Goal: Task Accomplishment & Management: Use online tool/utility

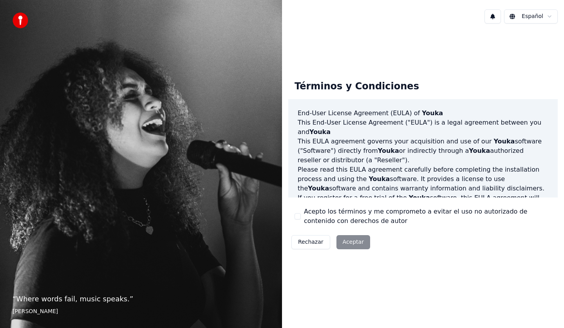
click at [364, 239] on div "Rechazar Aceptar" at bounding box center [330, 242] width 85 height 20
click at [356, 242] on div "Rechazar Aceptar" at bounding box center [330, 242] width 85 height 20
click at [351, 242] on div "Rechazar Aceptar" at bounding box center [330, 242] width 85 height 20
click at [358, 237] on div "Rechazar Aceptar" at bounding box center [330, 242] width 85 height 20
click at [357, 240] on div "Rechazar Aceptar" at bounding box center [330, 242] width 85 height 20
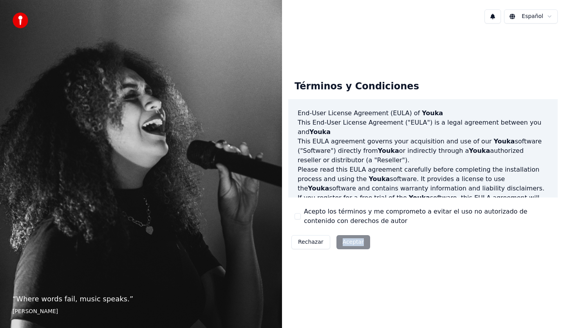
click at [357, 240] on div "Rechazar Aceptar" at bounding box center [330, 242] width 85 height 20
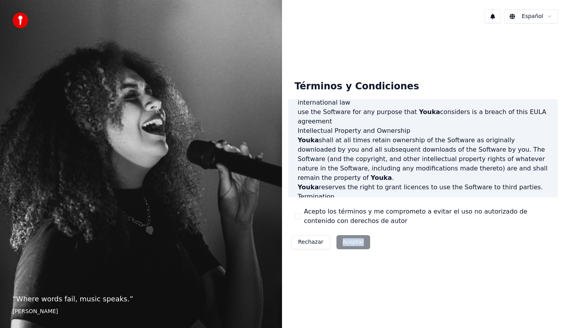
scroll to position [475, 0]
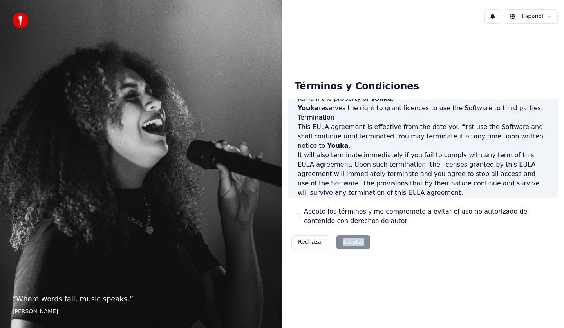
click at [352, 243] on div "Rechazar Aceptar" at bounding box center [330, 242] width 85 height 20
click at [349, 242] on div "Rechazar Aceptar" at bounding box center [330, 242] width 85 height 20
click at [343, 235] on div "Rechazar Aceptar" at bounding box center [330, 242] width 85 height 20
click at [343, 239] on div "Rechazar Aceptar" at bounding box center [330, 242] width 85 height 20
click at [314, 240] on button "Rechazar" at bounding box center [310, 242] width 39 height 14
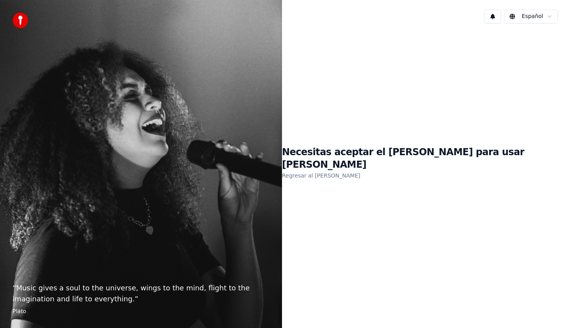
click at [360, 170] on link "Regresar al EULA" at bounding box center [321, 175] width 78 height 13
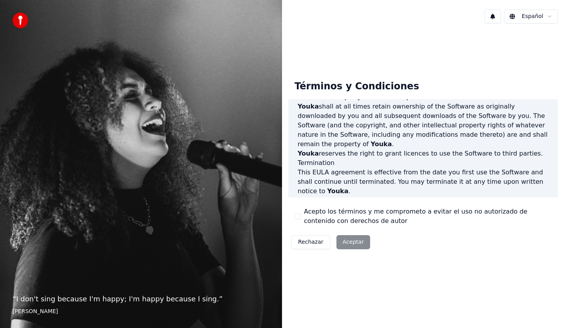
scroll to position [475, 0]
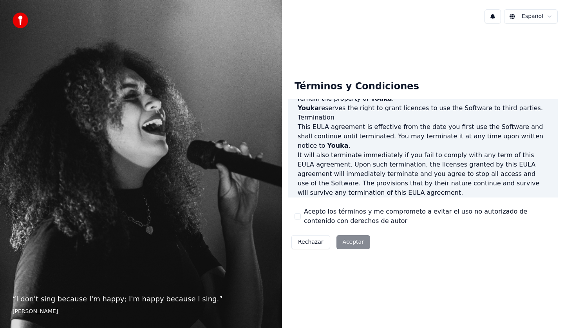
click at [296, 218] on button "Acepto los términos y me comprometo a evitar el uso no autorizado de contenido …" at bounding box center [298, 216] width 6 height 6
click at [354, 239] on button "Aceptar" at bounding box center [353, 242] width 34 height 14
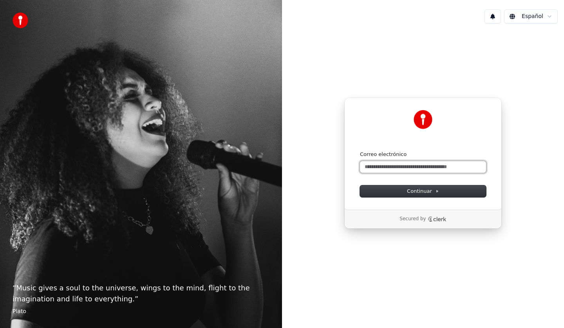
click at [428, 168] on input "Correo electrónico" at bounding box center [423, 167] width 126 height 12
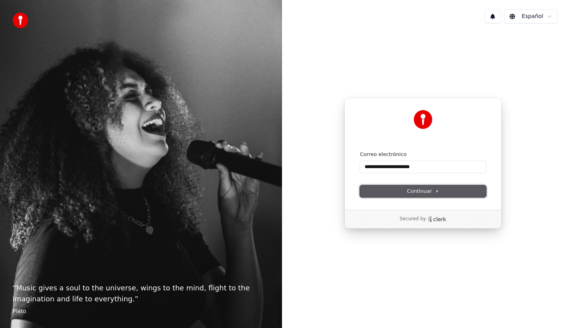
click at [422, 190] on span "Continuar" at bounding box center [423, 191] width 32 height 7
type input "**********"
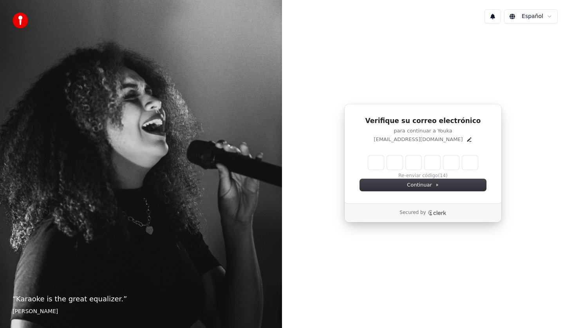
click at [358, 144] on div "Verifique su correo electrónico para continuar a Youka karaokeshowgt@gmail.com …" at bounding box center [422, 153] width 157 height 99
click at [377, 164] on input "Enter verification code" at bounding box center [423, 162] width 110 height 14
type input "******"
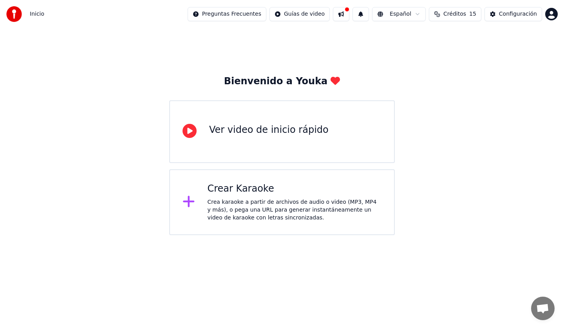
click at [271, 132] on div "Ver video de inicio rápido" at bounding box center [268, 130] width 119 height 13
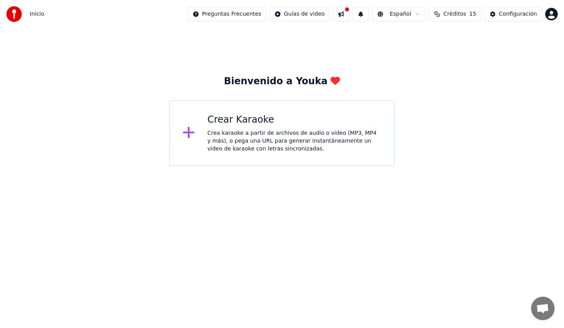
click at [190, 134] on icon at bounding box center [188, 132] width 11 height 11
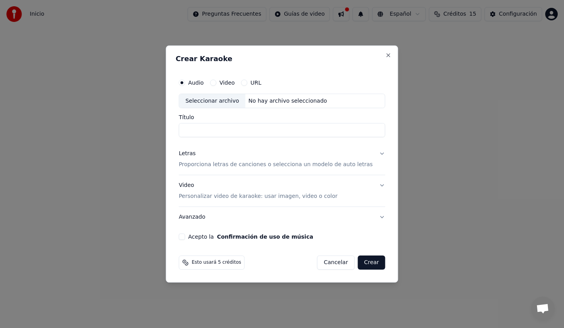
click at [216, 83] on button "Video" at bounding box center [213, 83] width 6 height 6
click at [224, 102] on div "Seleccionar archivo" at bounding box center [212, 101] width 66 height 14
click at [385, 54] on button "Close" at bounding box center [388, 55] width 6 height 6
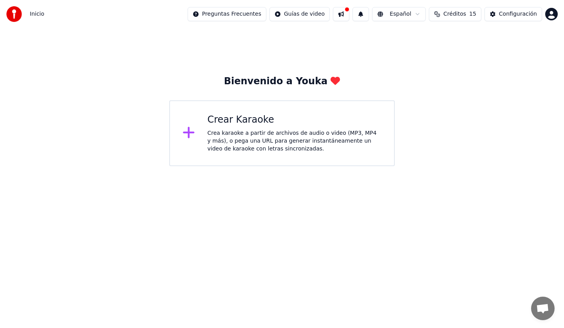
click at [464, 14] on span "Créditos" at bounding box center [454, 14] width 23 height 8
click at [191, 135] on icon at bounding box center [188, 132] width 13 height 14
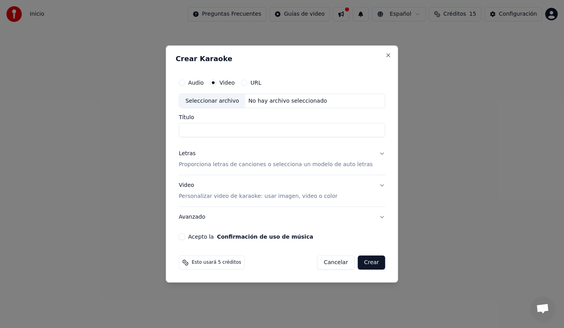
click at [231, 100] on div "Seleccionar archivo" at bounding box center [212, 101] width 66 height 14
type input "**********"
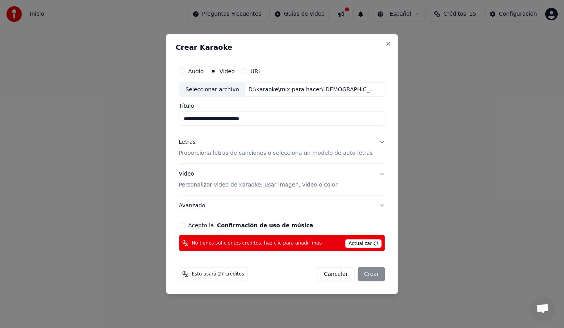
click at [185, 70] on button "Audio" at bounding box center [182, 71] width 6 height 6
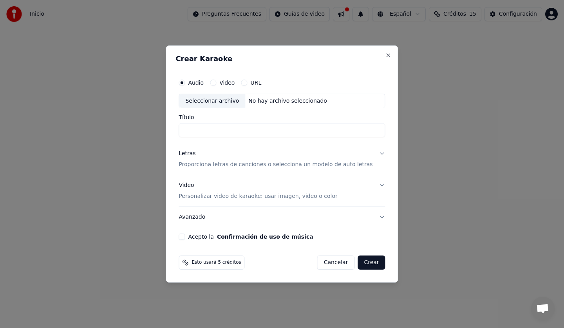
click at [219, 101] on div "Seleccionar archivo" at bounding box center [212, 101] width 66 height 14
type input "**********"
click at [185, 238] on button "Acepto la Confirmación de uso de música" at bounding box center [182, 236] width 6 height 6
click at [363, 262] on button "Crear" at bounding box center [371, 262] width 27 height 14
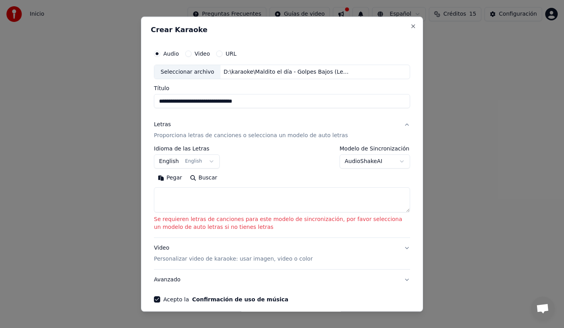
click at [206, 161] on button "English English" at bounding box center [187, 162] width 66 height 14
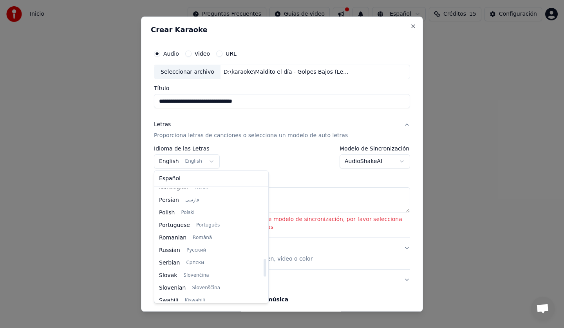
scroll to position [445, 0]
select select "**"
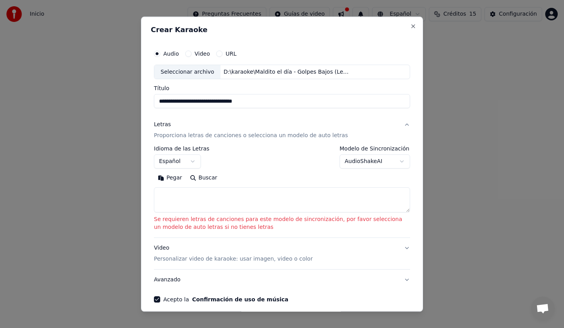
click at [395, 160] on body "**********" at bounding box center [282, 83] width 564 height 166
click at [283, 198] on textarea at bounding box center [282, 200] width 256 height 25
paste textarea "**********"
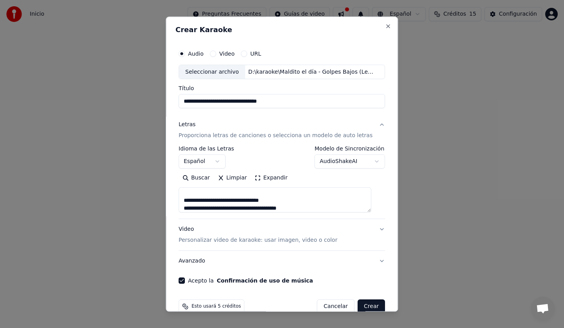
scroll to position [15, 0]
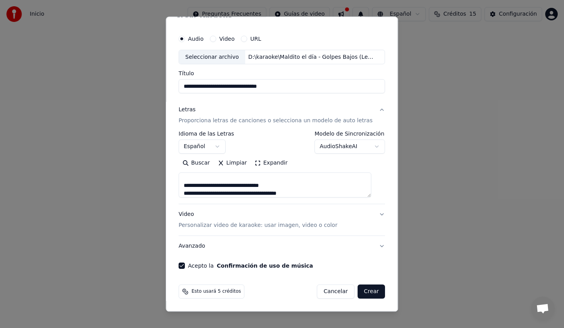
type textarea "**********"
click at [361, 289] on button "Crear" at bounding box center [371, 292] width 27 height 14
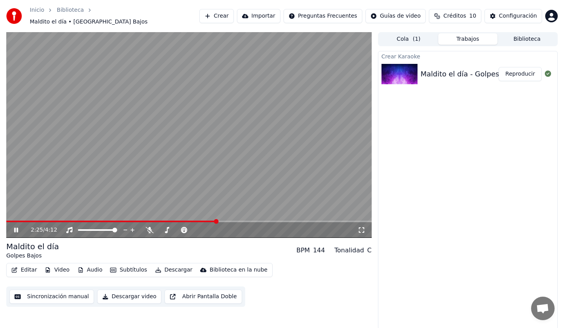
click at [18, 227] on icon at bounding box center [22, 230] width 18 height 6
click at [125, 293] on button "Descargar video" at bounding box center [129, 296] width 64 height 14
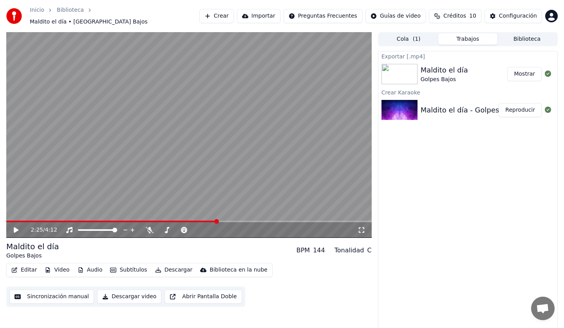
click at [234, 13] on button "Crear" at bounding box center [216, 16] width 34 height 14
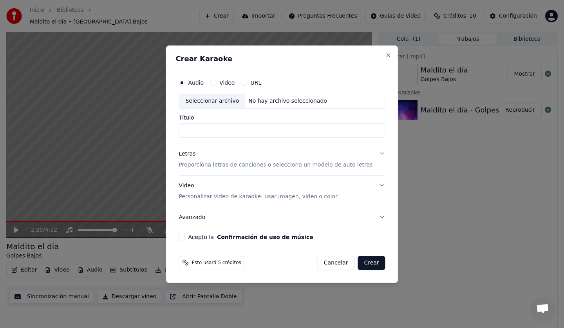
click at [230, 102] on div "Seleccionar archivo" at bounding box center [212, 101] width 66 height 14
type input "**********"
click at [250, 164] on p "Proporciona letras de canciones o selecciona un modelo de auto letras" at bounding box center [276, 165] width 194 height 8
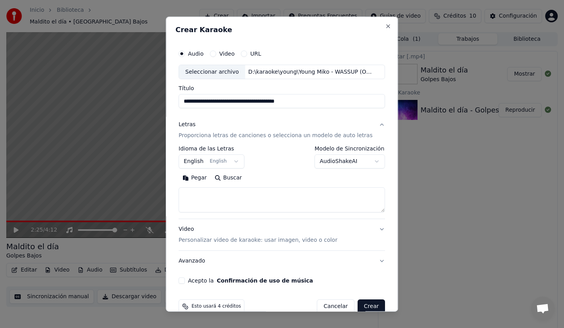
click at [233, 195] on textarea at bounding box center [282, 200] width 206 height 25
paste textarea "**********"
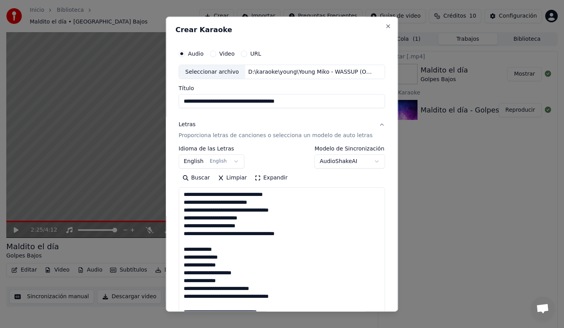
scroll to position [487, 0]
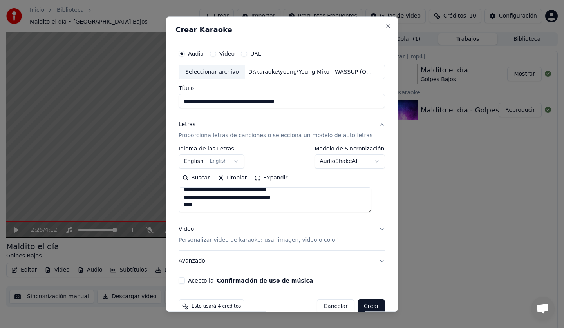
type textarea "**********"
click at [366, 305] on button "Crear" at bounding box center [371, 307] width 27 height 14
select select "**"
click at [183, 281] on button "Acepto la Confirmación de uso de música" at bounding box center [182, 281] width 6 height 6
click at [358, 305] on button "Crear" at bounding box center [371, 307] width 27 height 14
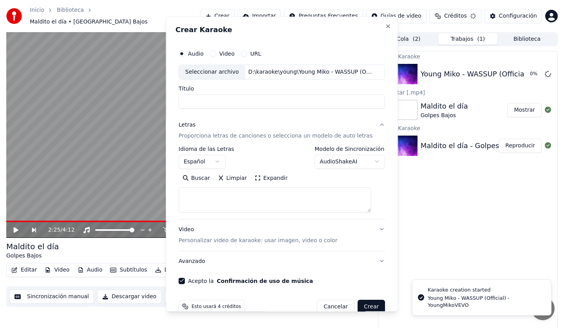
select select
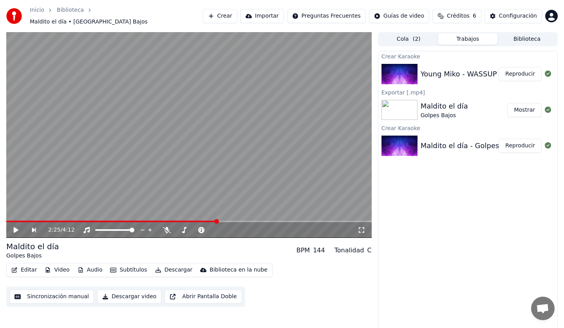
click at [517, 70] on button "Reproducir" at bounding box center [520, 74] width 43 height 14
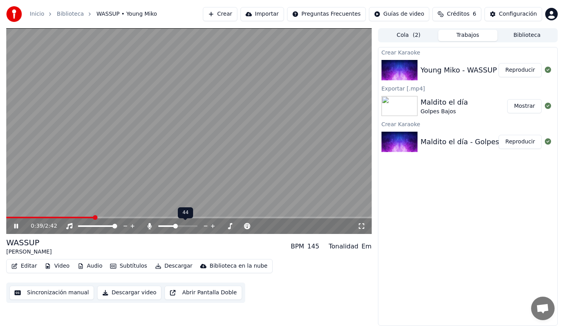
click at [175, 226] on span at bounding box center [175, 226] width 5 height 5
click at [176, 225] on span at bounding box center [175, 226] width 5 height 5
click at [149, 227] on icon at bounding box center [149, 226] width 4 height 6
click at [149, 227] on icon at bounding box center [150, 226] width 8 height 6
click at [149, 227] on icon at bounding box center [149, 226] width 4 height 6
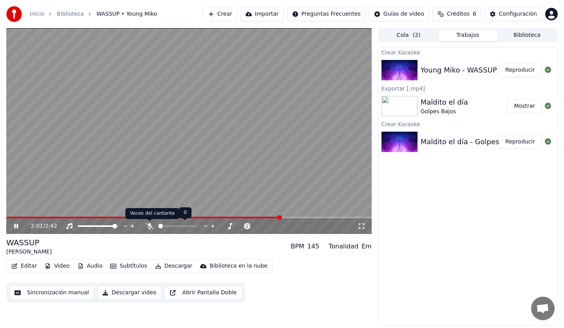
click at [151, 227] on icon at bounding box center [150, 226] width 8 height 6
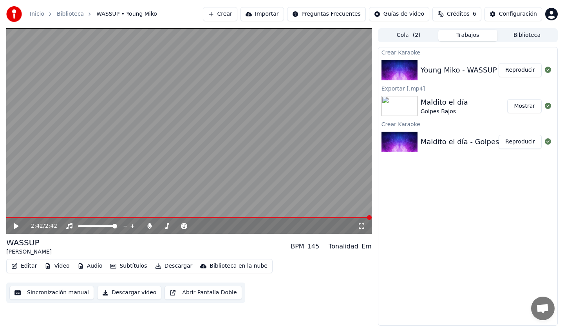
click at [125, 294] on button "Descargar video" at bounding box center [129, 292] width 64 height 14
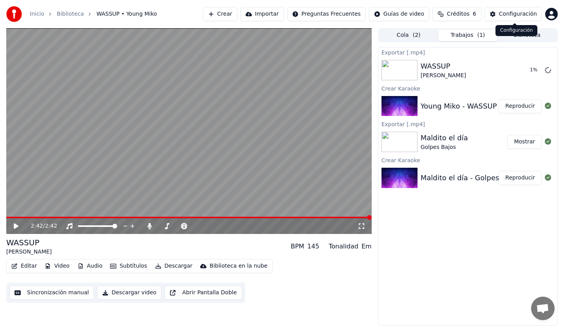
click at [502, 13] on div "Configuración" at bounding box center [518, 14] width 38 height 8
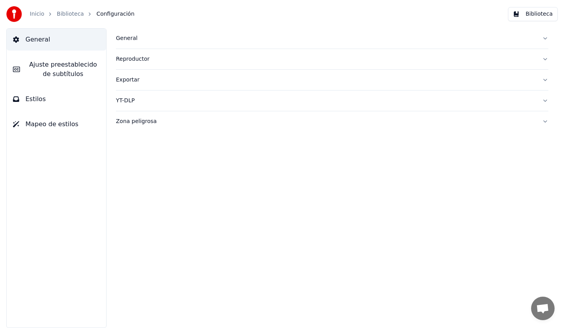
click at [66, 72] on span "Ajuste preestablecido de subtítulos" at bounding box center [63, 69] width 74 height 19
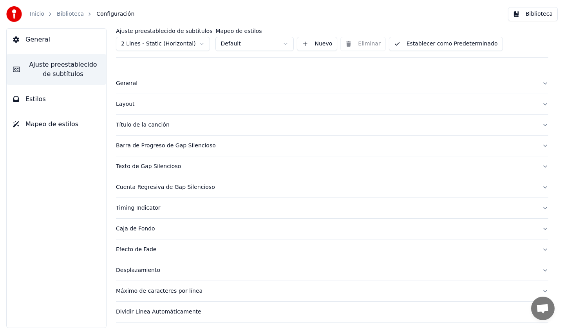
click at [50, 102] on button "Estilos" at bounding box center [56, 99] width 99 height 22
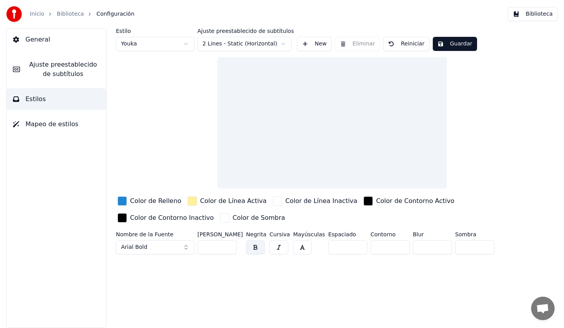
click at [52, 122] on span "Mapeo de estilos" at bounding box center [51, 123] width 53 height 9
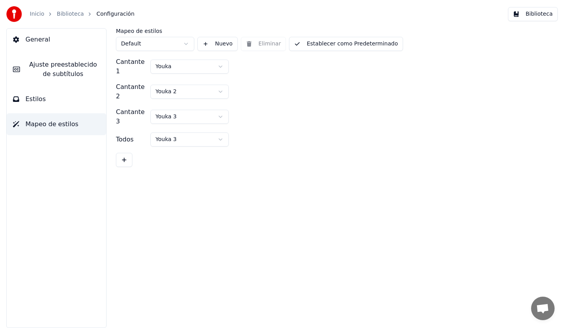
click at [38, 16] on link "Inicio" at bounding box center [37, 14] width 14 height 8
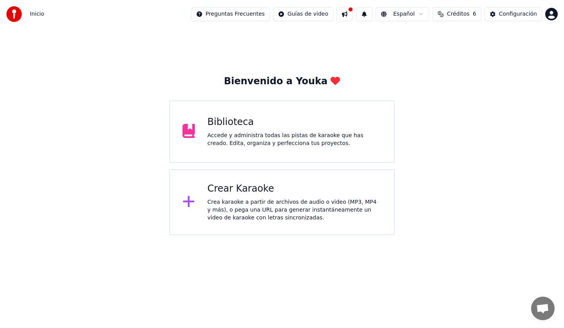
click at [246, 199] on div "Crea karaoke a partir de archivos de audio o video (MP3, MP4 y más), o pega una…" at bounding box center [295, 209] width 174 height 23
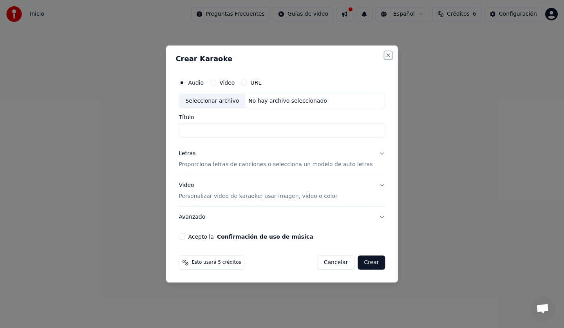
click at [385, 56] on button "Close" at bounding box center [388, 55] width 6 height 6
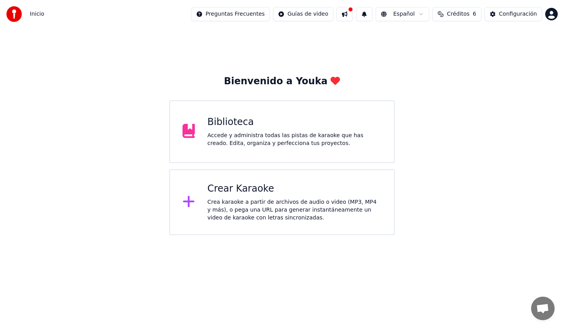
click at [455, 14] on span "Créditos" at bounding box center [458, 14] width 23 height 8
click at [262, 129] on div "Biblioteca Accede y administra todas las pistas de karaoke que has creado. Edit…" at bounding box center [295, 131] width 174 height 31
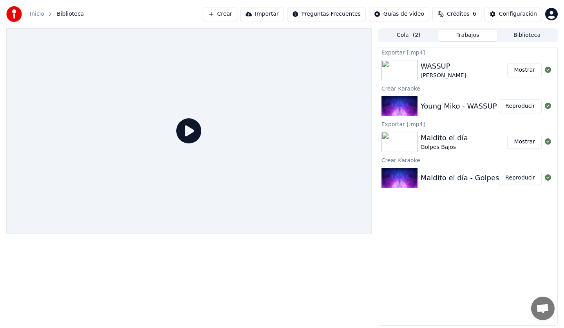
click at [234, 18] on button "Crear" at bounding box center [220, 14] width 34 height 14
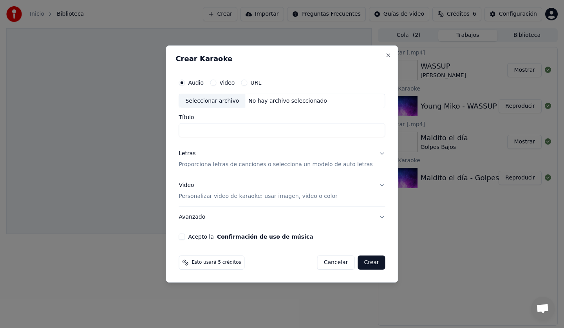
click at [235, 101] on div "Seleccionar archivo" at bounding box center [212, 101] width 66 height 14
type input "**********"
click at [224, 166] on p "Proporciona letras de canciones o selecciona un modelo de auto letras" at bounding box center [276, 165] width 194 height 8
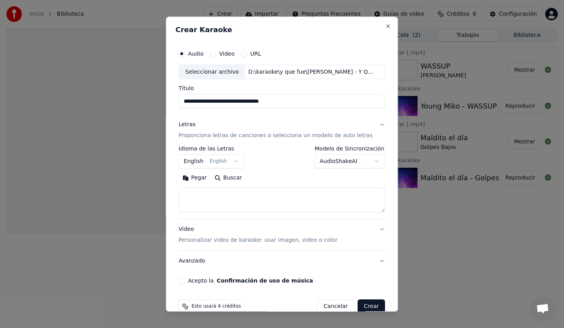
click at [235, 161] on body "**********" at bounding box center [282, 164] width 564 height 328
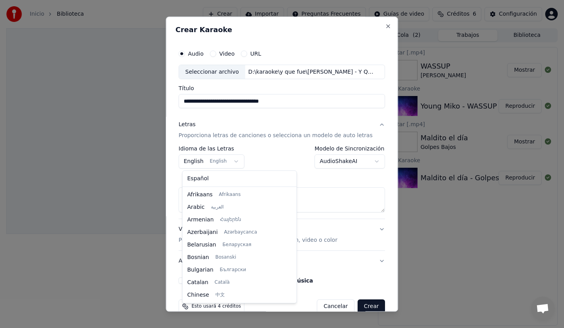
scroll to position [63, 0]
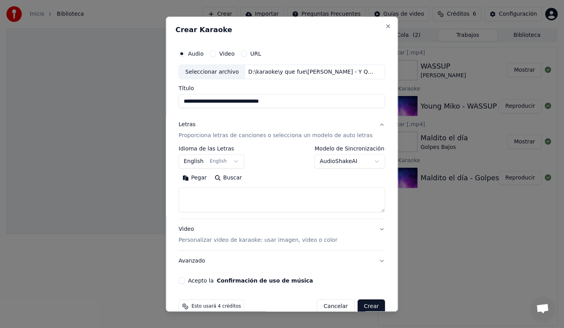
click at [288, 177] on body "**********" at bounding box center [282, 164] width 564 height 328
click at [235, 165] on body "**********" at bounding box center [282, 164] width 564 height 328
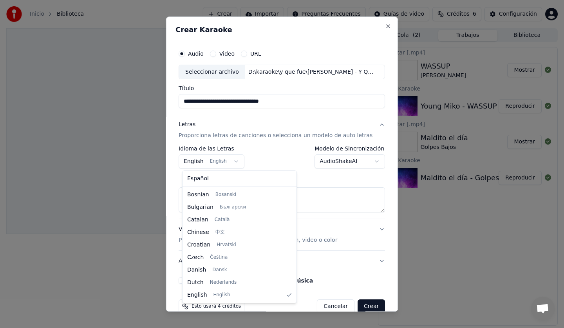
select select "**"
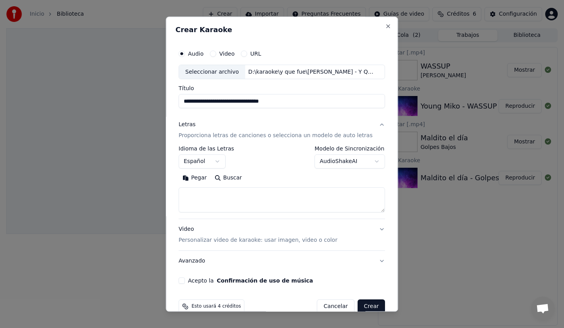
click at [228, 199] on textarea at bounding box center [282, 200] width 206 height 25
paste textarea "**********"
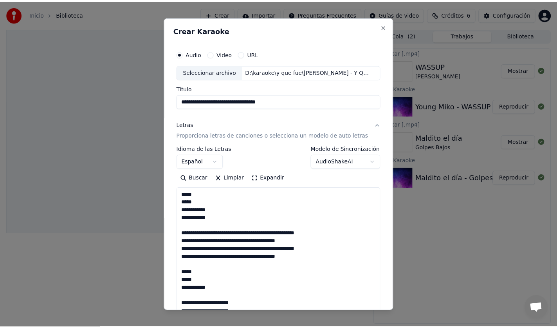
scroll to position [511, 0]
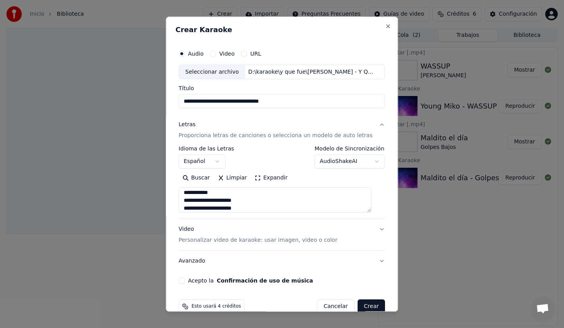
type textarea "**********"
click at [361, 304] on button "Crear" at bounding box center [371, 307] width 27 height 14
click at [185, 280] on button "Acepto la Confirmación de uso de música" at bounding box center [182, 281] width 6 height 6
click at [361, 305] on button "Crear" at bounding box center [371, 307] width 27 height 14
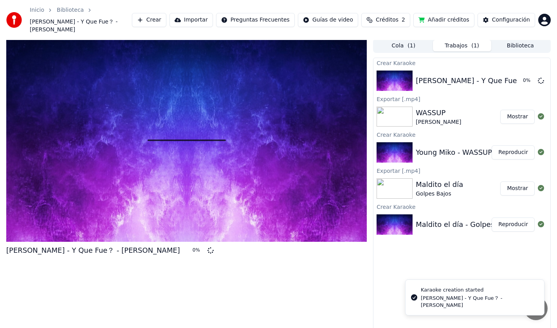
scroll to position [2, 0]
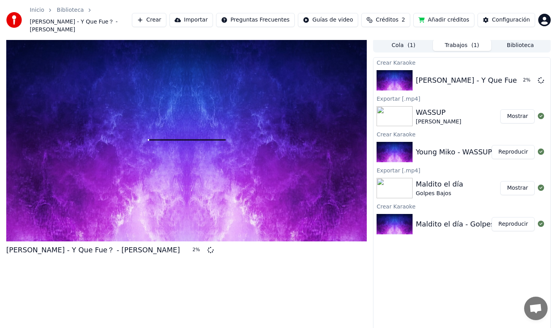
click at [433, 14] on button "Añadir créditos" at bounding box center [444, 20] width 61 height 14
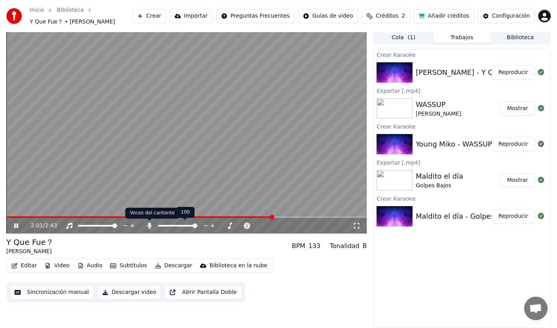
click at [150, 226] on icon at bounding box center [149, 225] width 4 height 6
click at [18, 224] on icon at bounding box center [16, 225] width 4 height 5
click at [523, 110] on button "Mostrar" at bounding box center [518, 108] width 34 height 14
click at [403, 144] on img at bounding box center [395, 144] width 36 height 20
click at [519, 146] on button "Reproducir" at bounding box center [513, 144] width 43 height 14
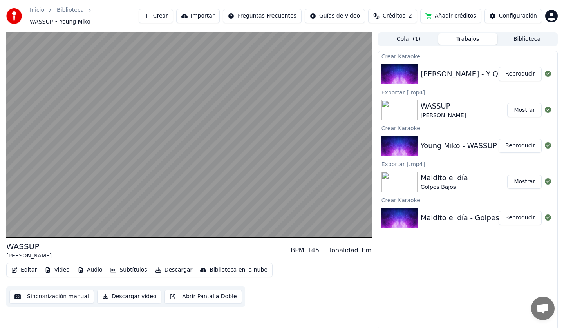
click at [132, 293] on button "Descargar video" at bounding box center [129, 296] width 64 height 14
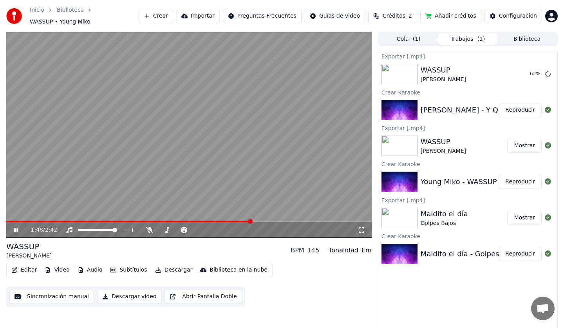
click at [3, 185] on div "1:48 / 2:42 WASSUP Young Miko BPM 145 Tonalidad Em Editar Video Audio Subtítulo…" at bounding box center [282, 180] width 564 height 297
click at [519, 70] on button "Mostrar" at bounding box center [524, 74] width 34 height 14
click at [524, 144] on button "Mostrar" at bounding box center [524, 146] width 34 height 14
click at [520, 104] on button "Reproducir" at bounding box center [520, 110] width 43 height 14
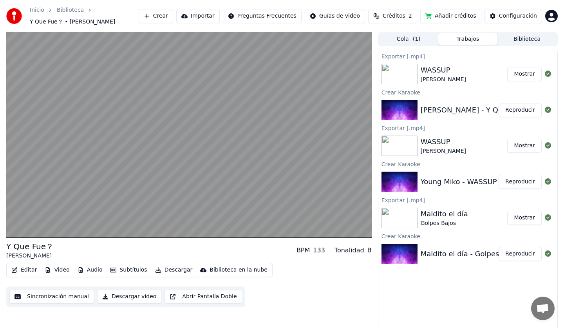
click at [137, 295] on button "Descargar video" at bounding box center [129, 296] width 64 height 14
